Goal: Information Seeking & Learning: Learn about a topic

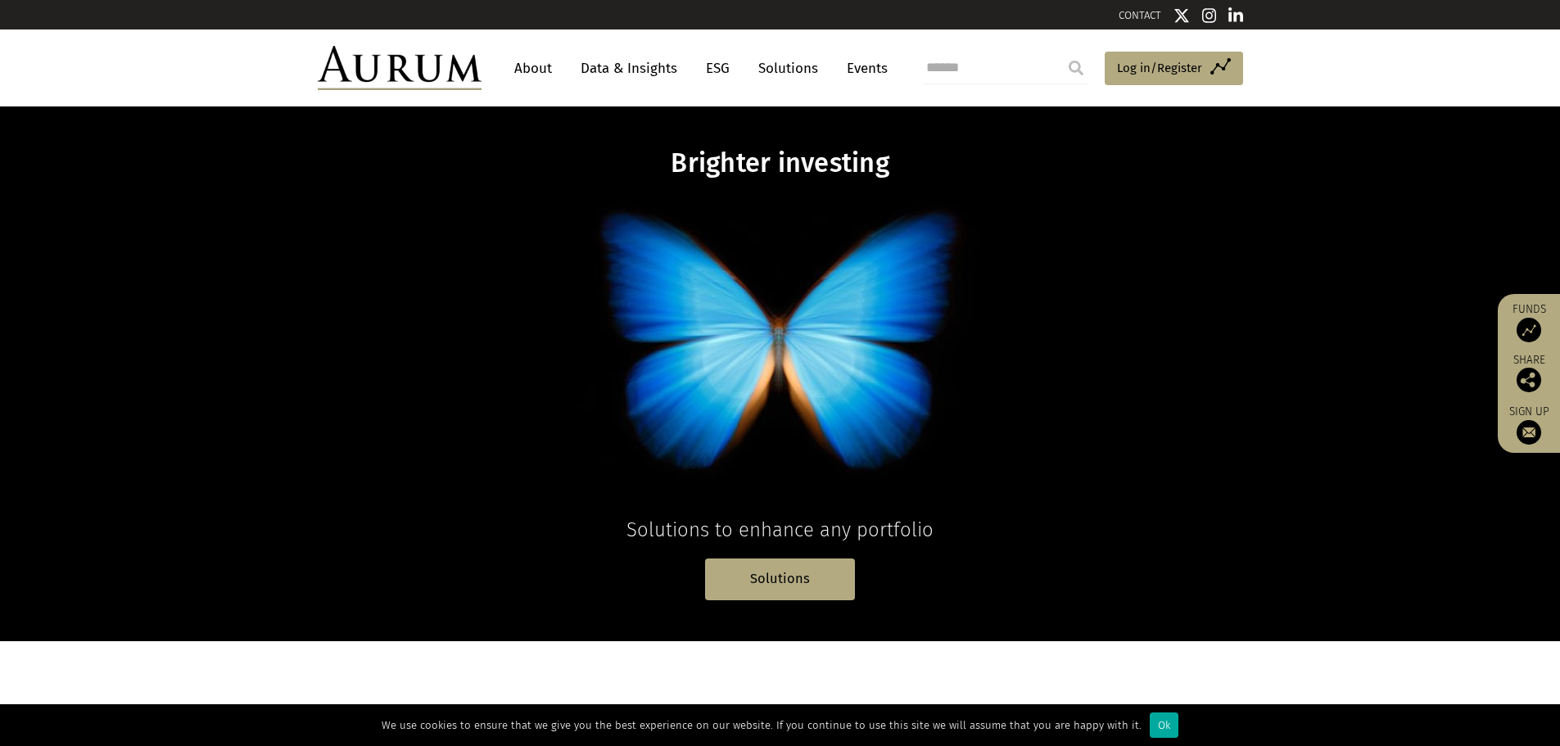
click at [546, 66] on link "About" at bounding box center [533, 68] width 54 height 30
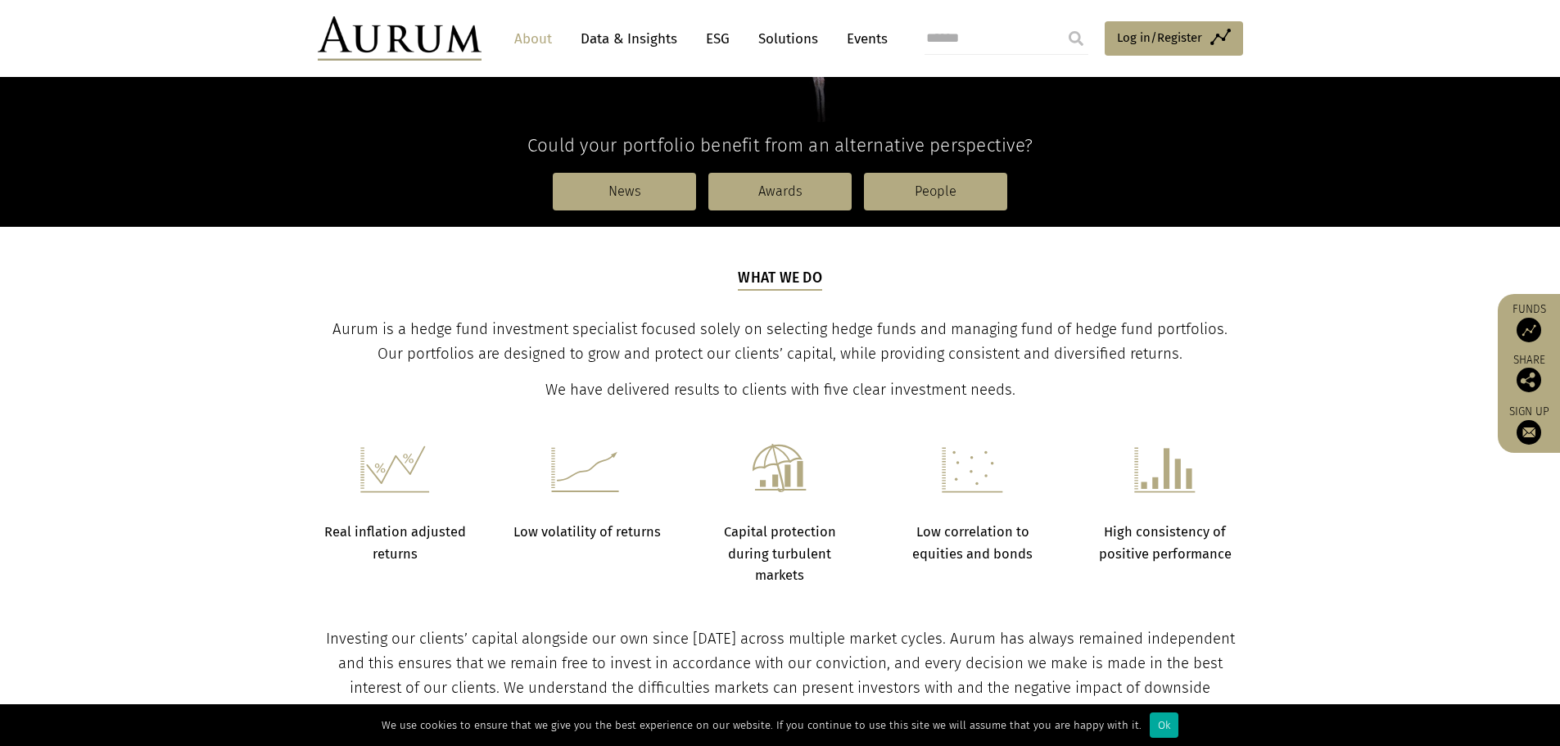
scroll to position [491, 0]
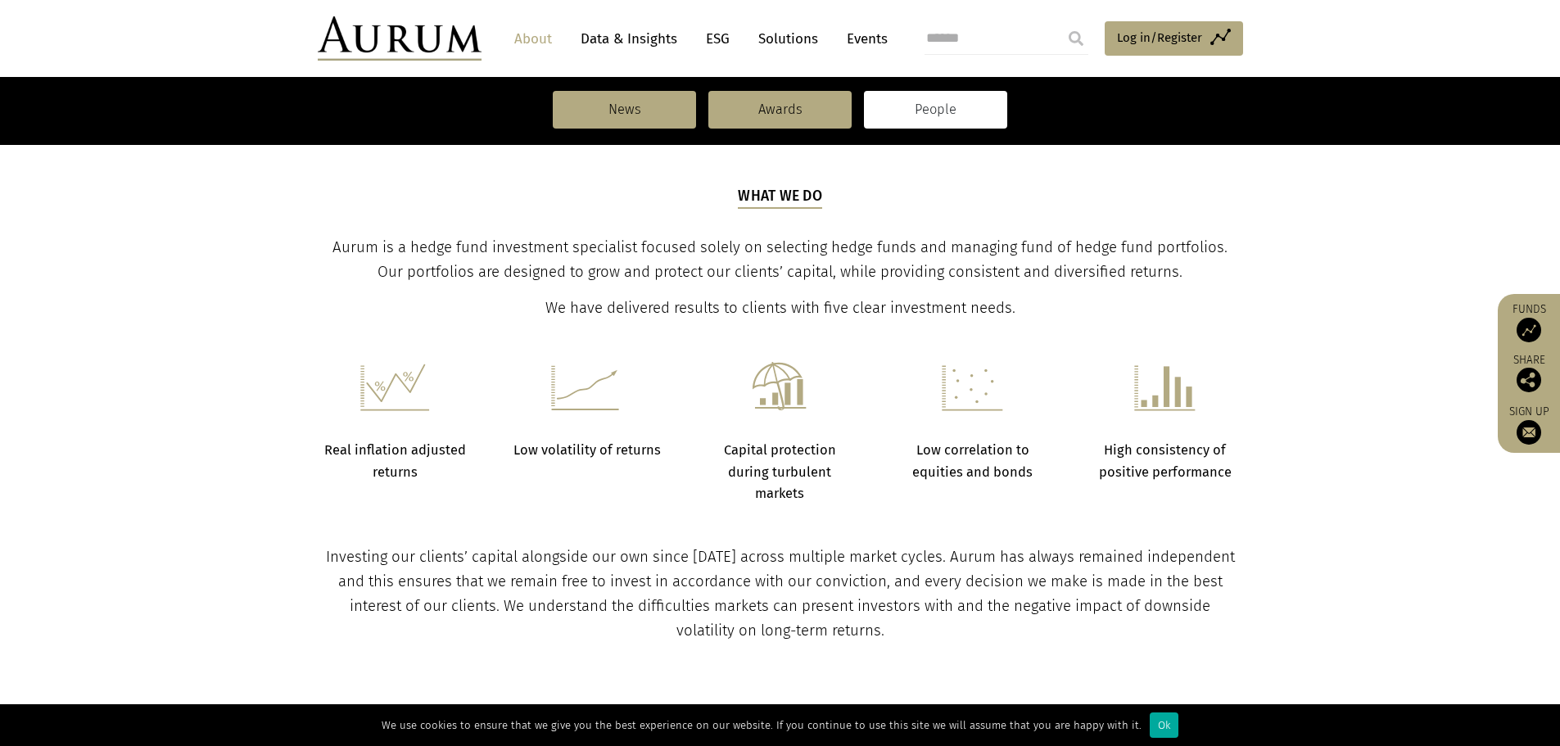
click at [905, 102] on link "People" at bounding box center [935, 110] width 143 height 38
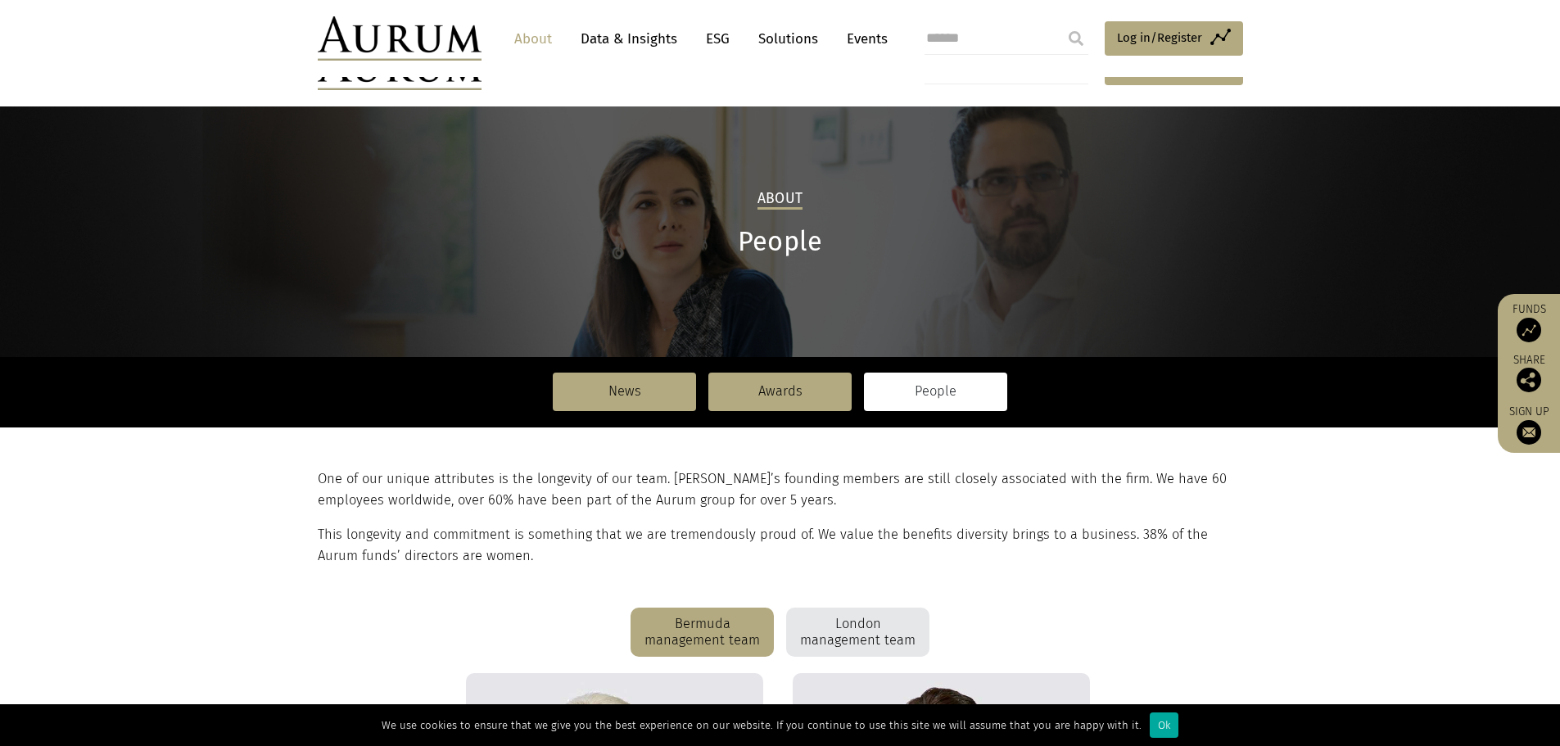
scroll to position [246, 0]
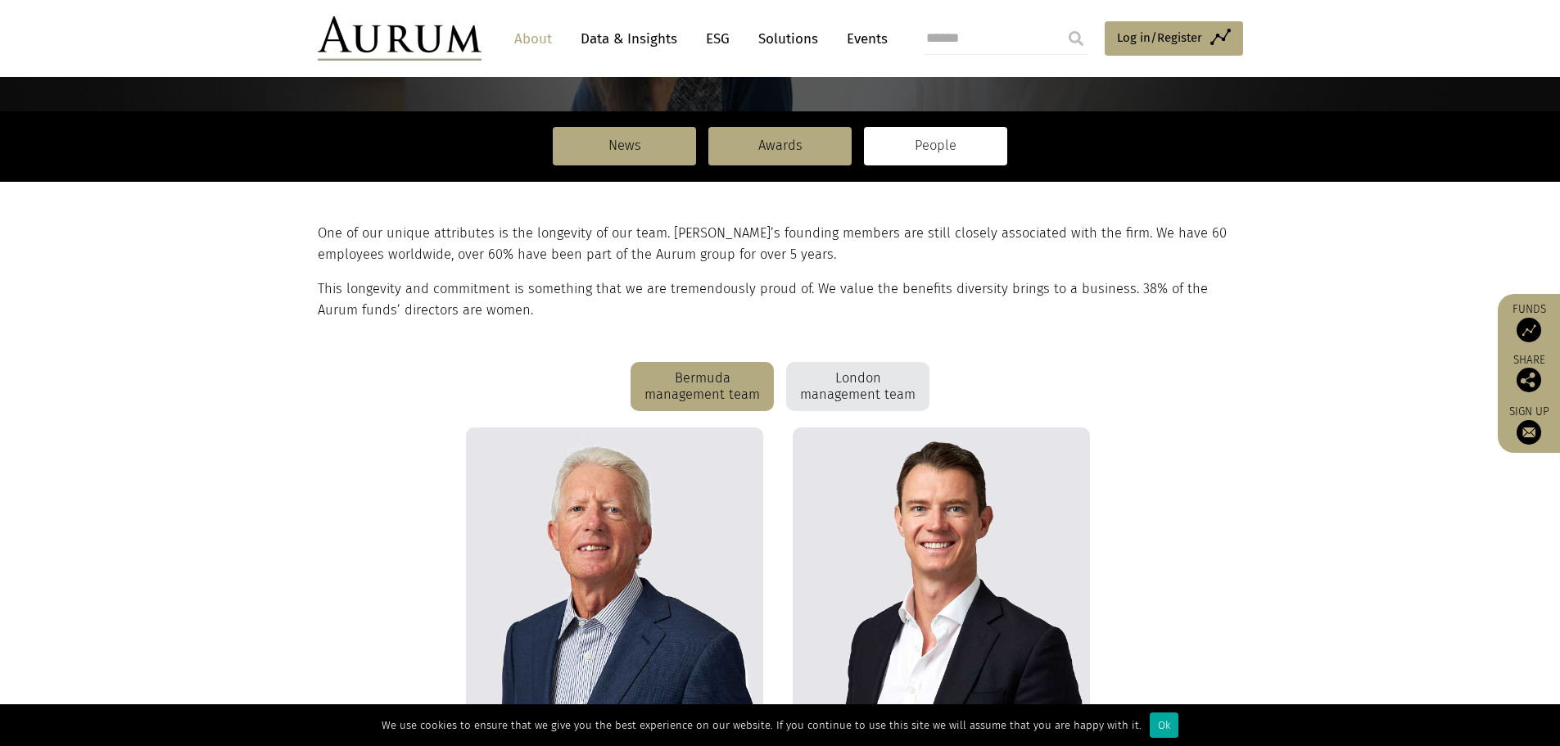
click at [845, 371] on div "London management team" at bounding box center [857, 386] width 143 height 49
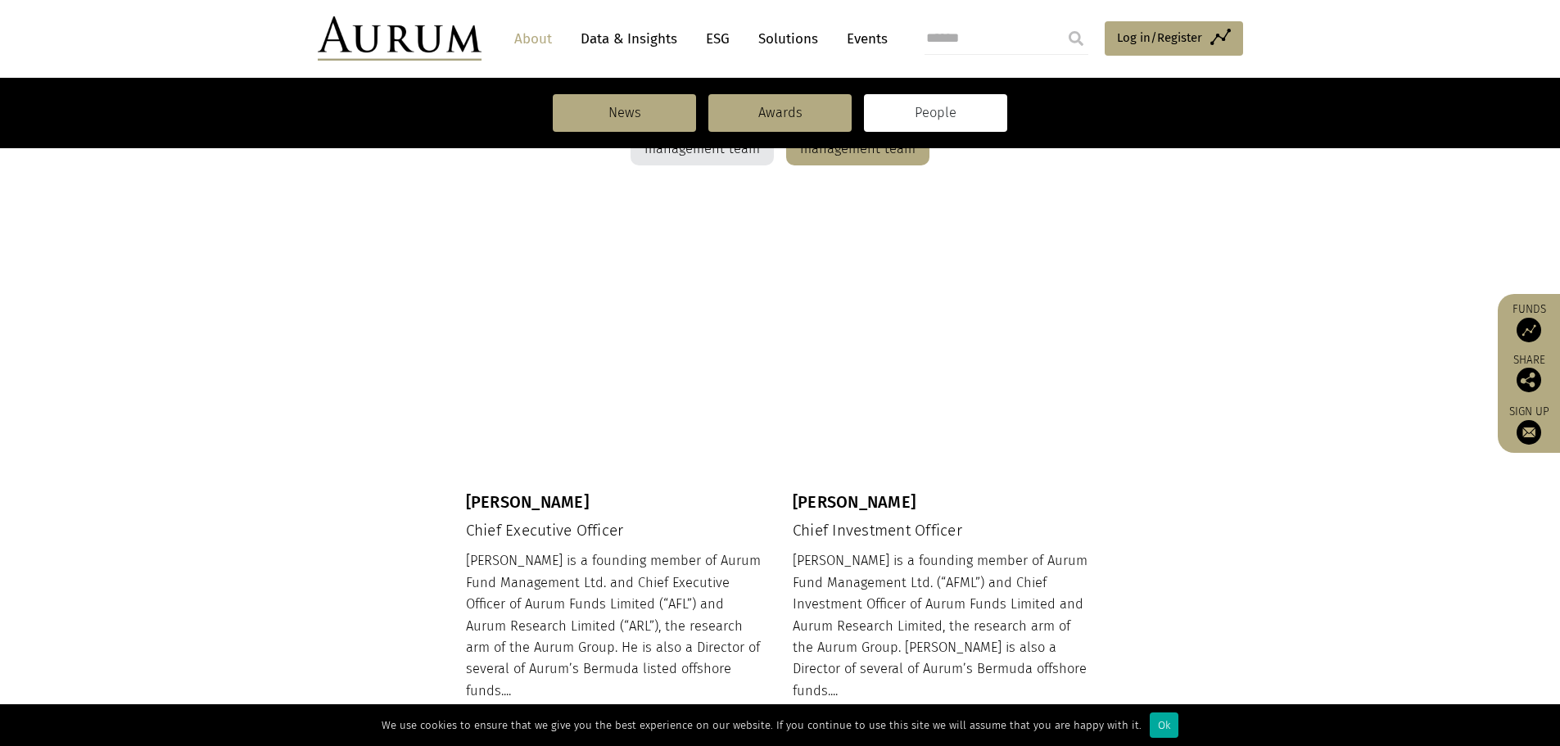
scroll to position [655, 0]
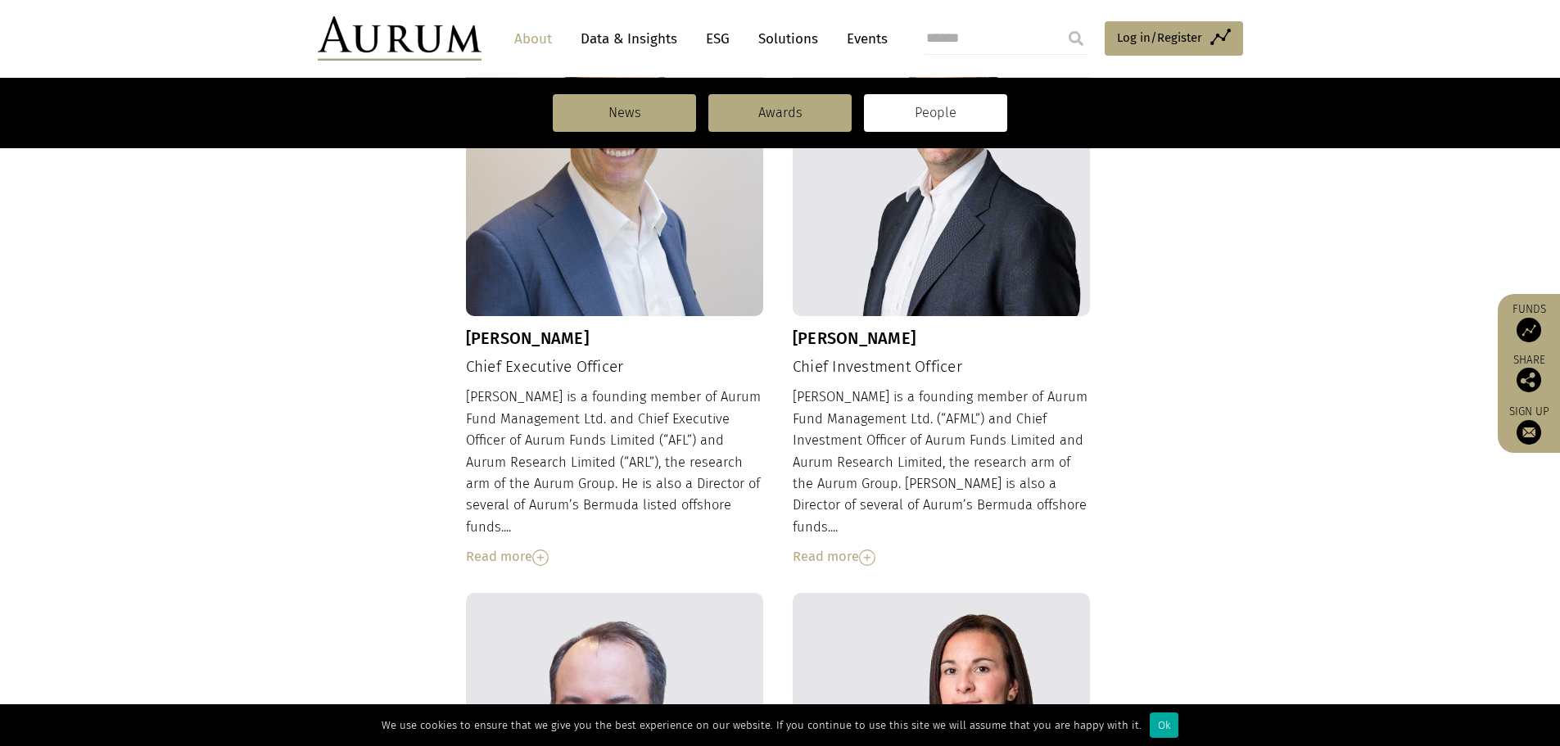
click at [842, 546] on div "Read more" at bounding box center [942, 556] width 298 height 21
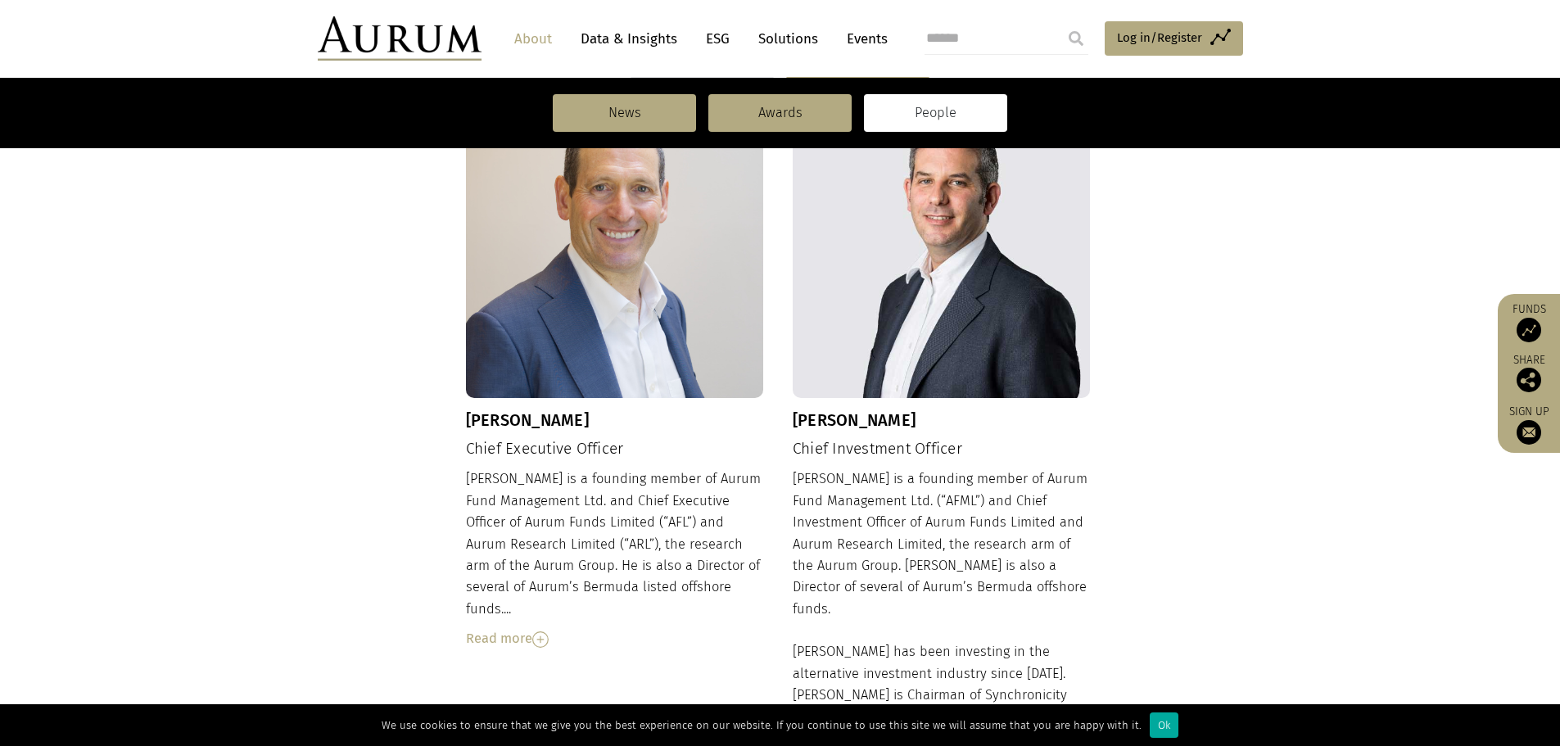
scroll to position [819, 0]
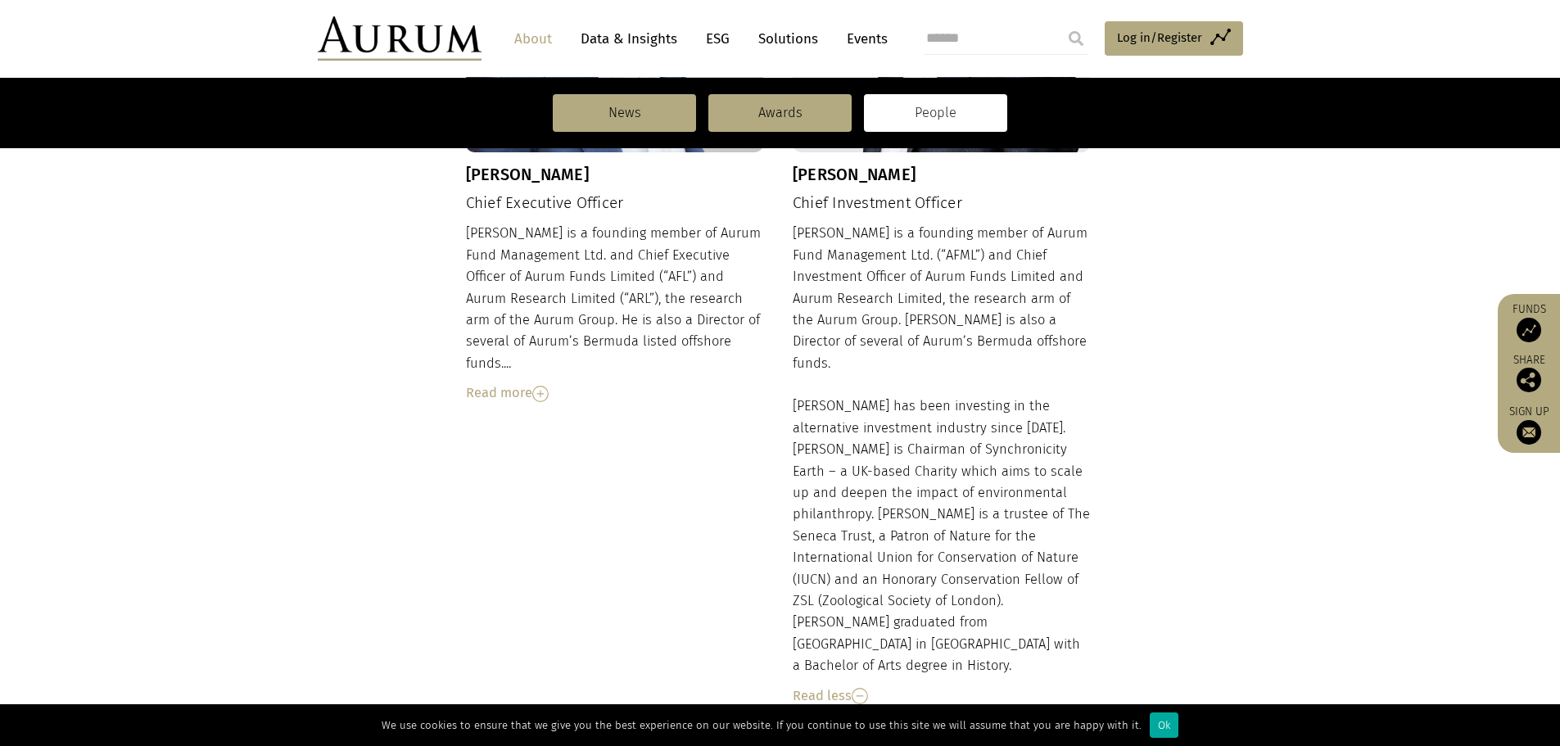
click at [510, 383] on div "Read more" at bounding box center [615, 393] width 298 height 21
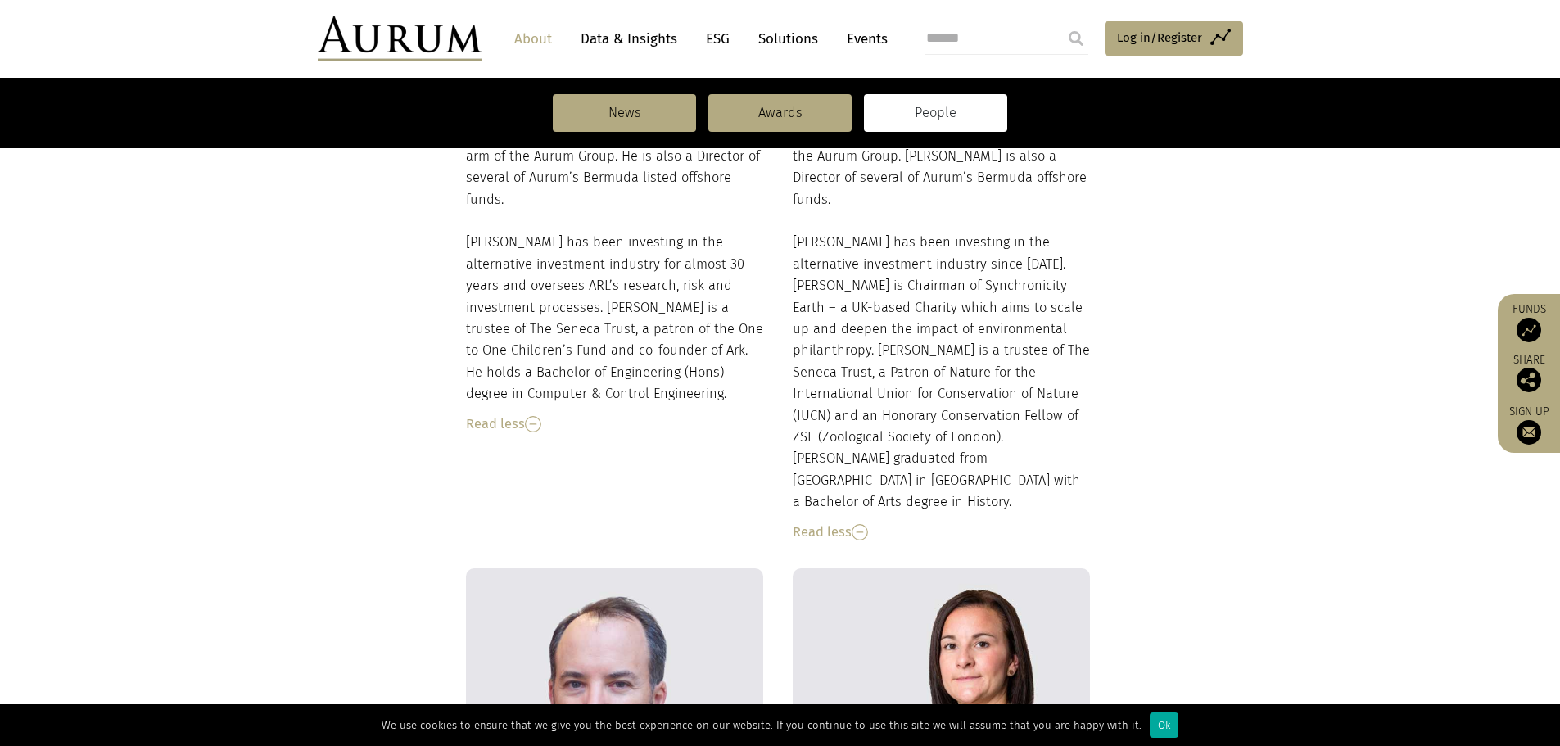
scroll to position [1393, 0]
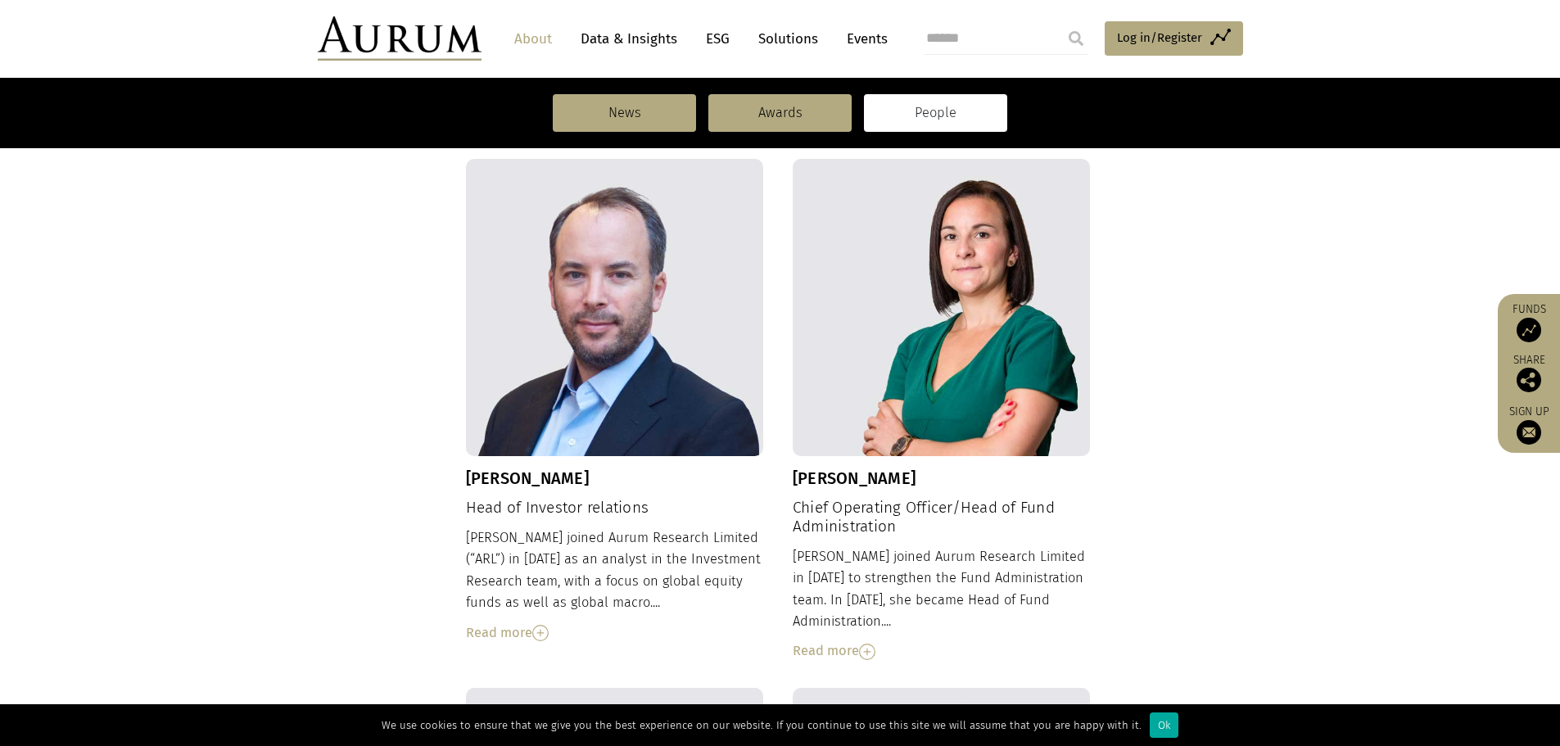
click at [516, 623] on div "Read more" at bounding box center [615, 633] width 298 height 21
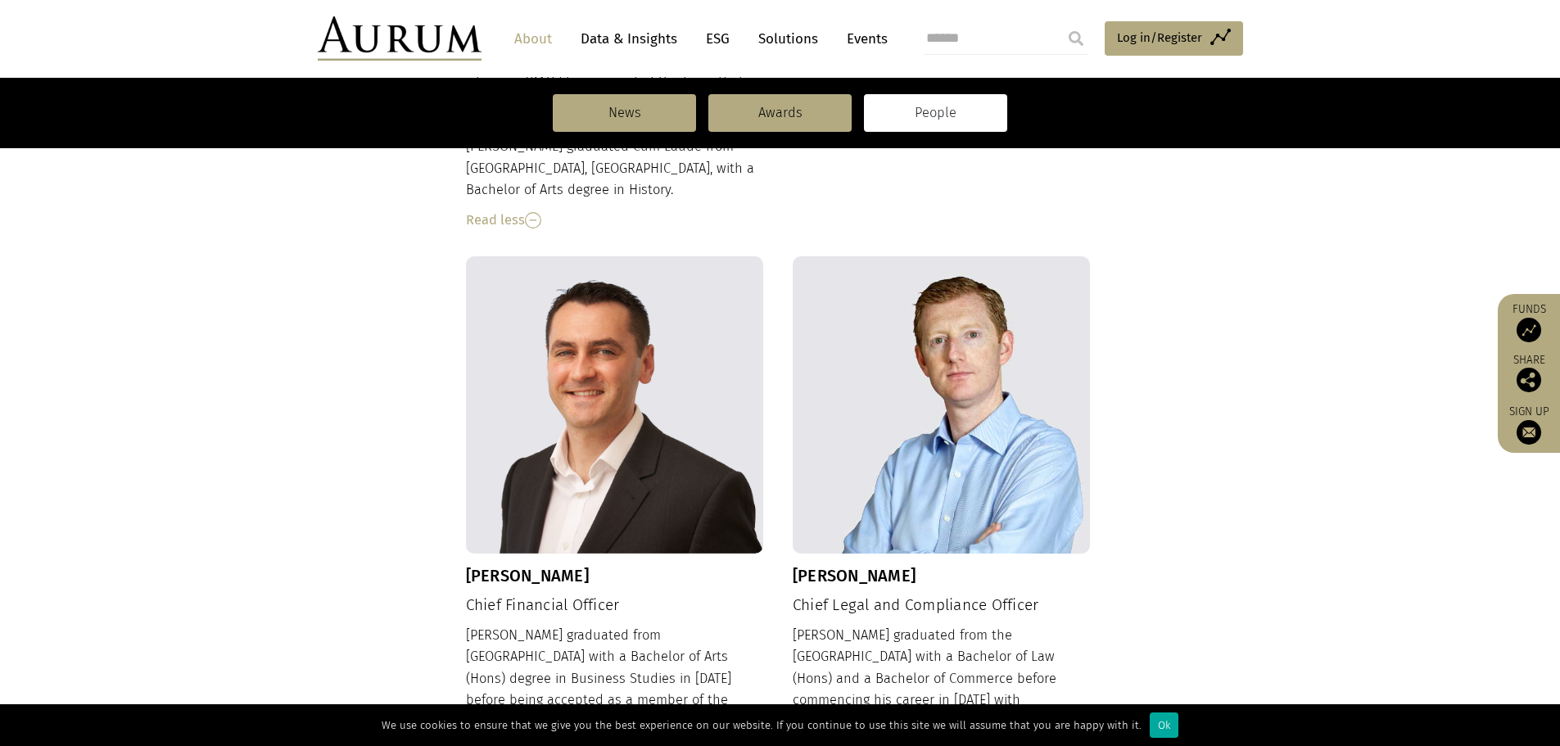
scroll to position [2294, 0]
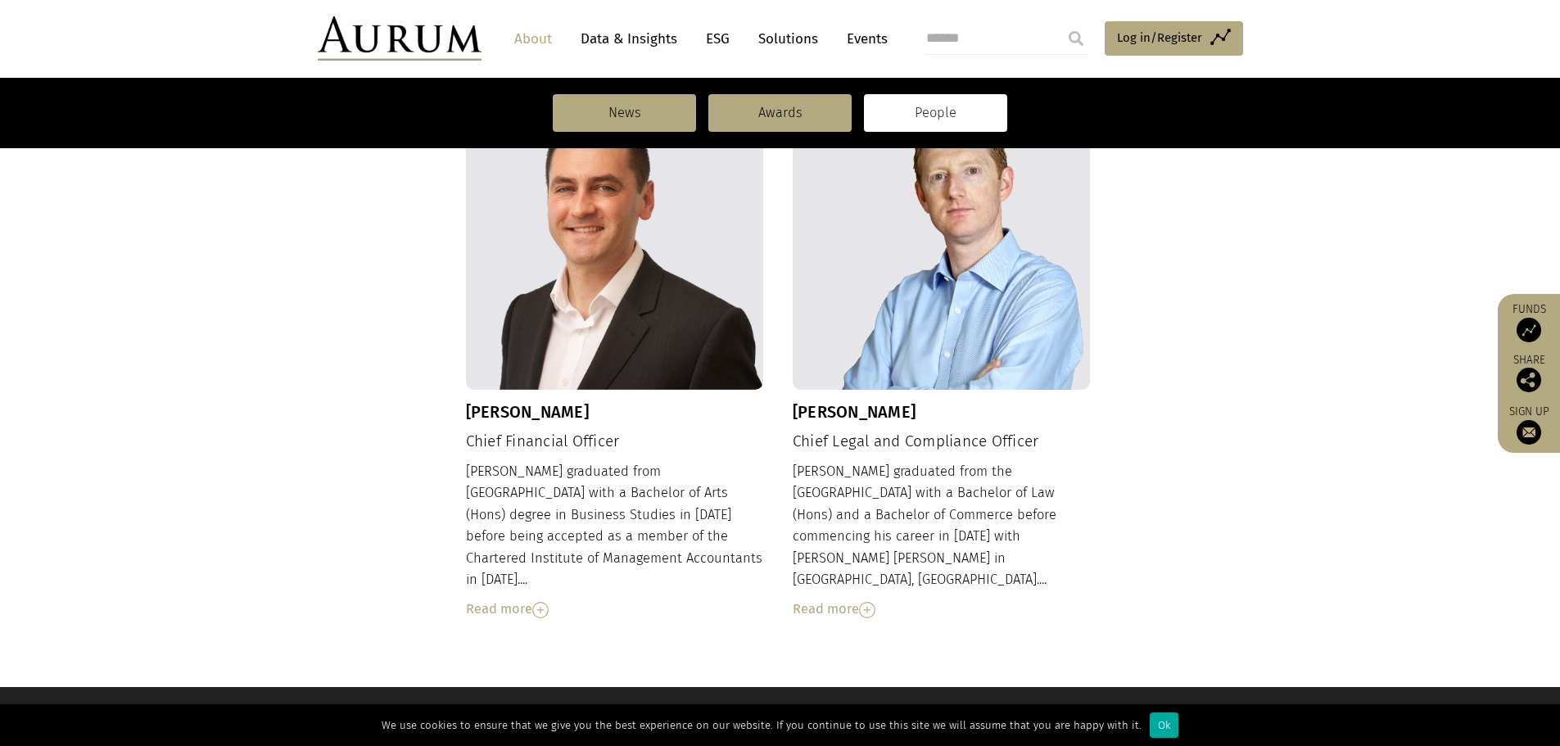
click at [510, 599] on div "Read more" at bounding box center [615, 609] width 298 height 21
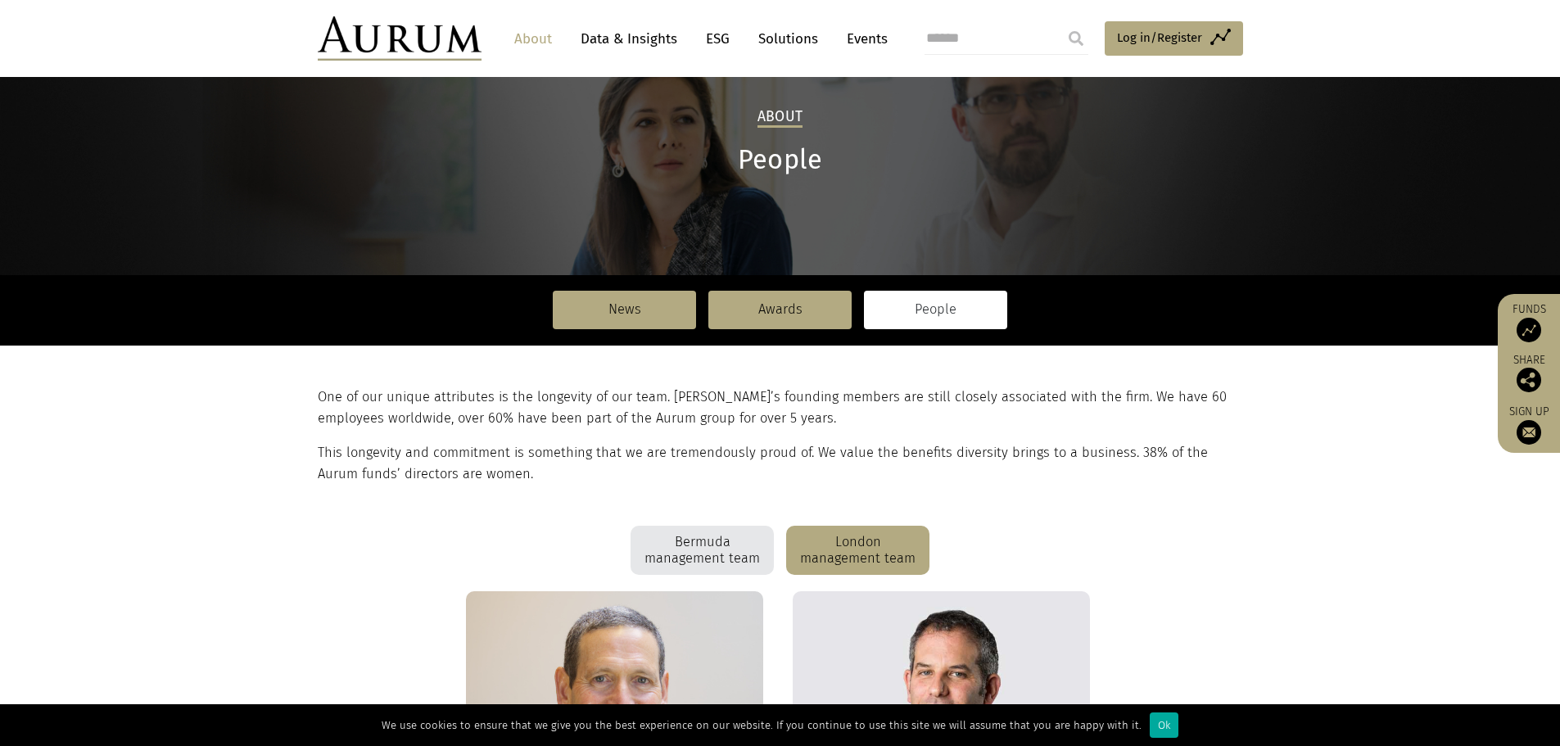
scroll to position [0, 0]
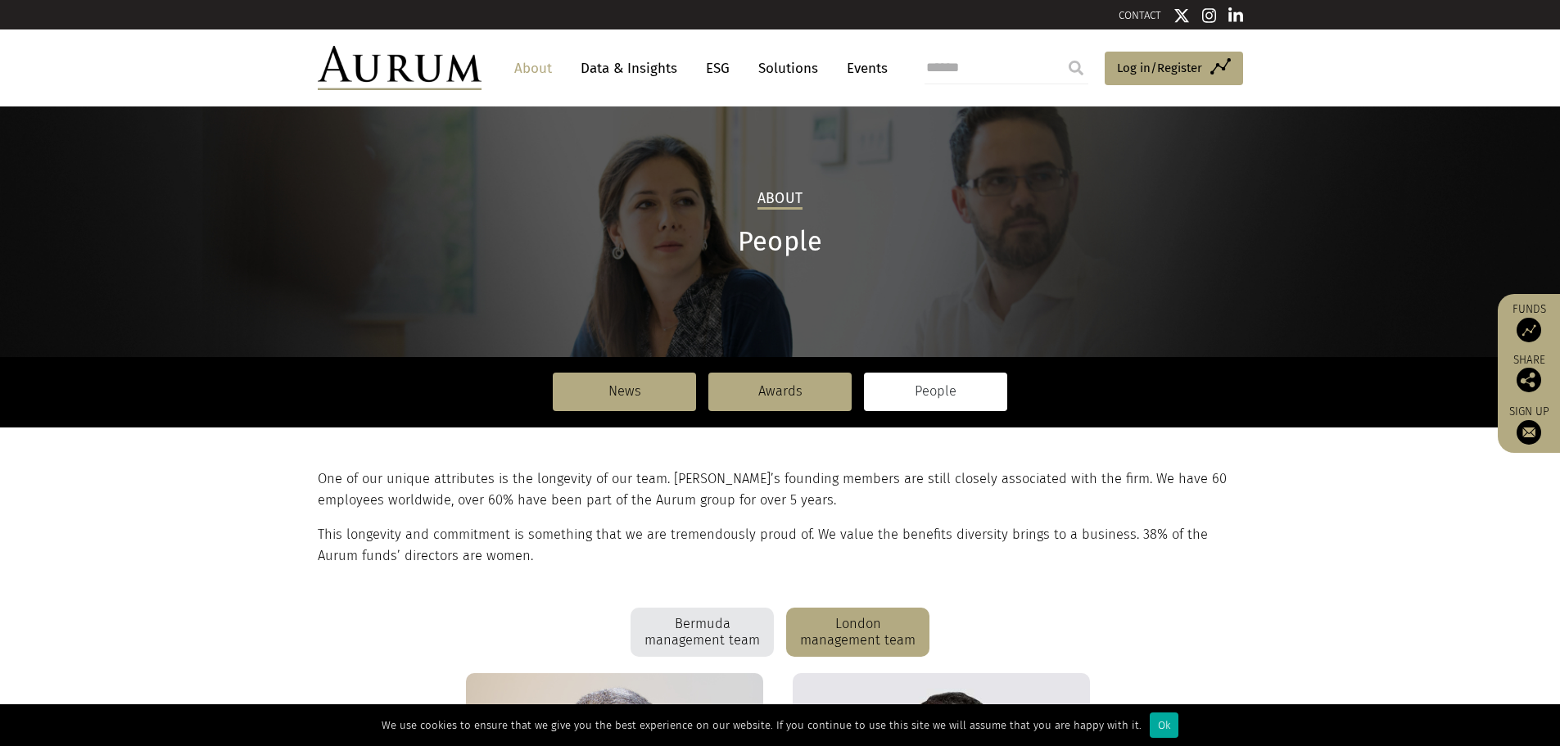
click at [630, 64] on link "Data & Insights" at bounding box center [629, 68] width 113 height 30
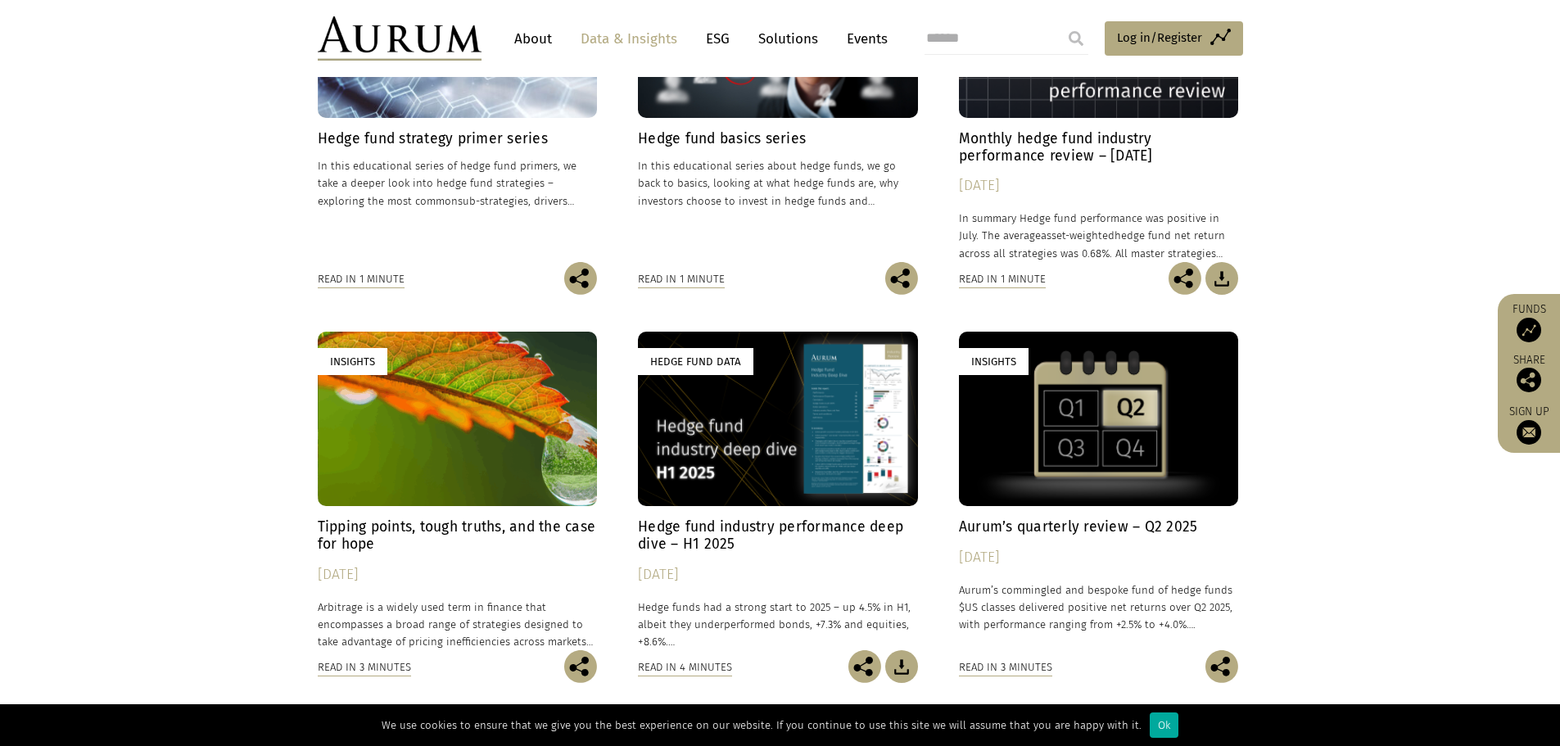
scroll to position [737, 0]
